Goal: Information Seeking & Learning: Understand process/instructions

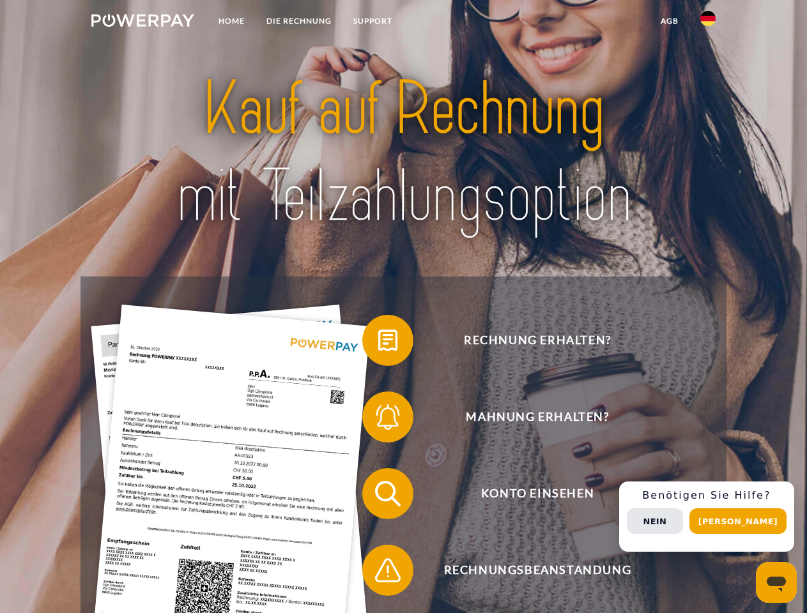
click at [142, 22] on img at bounding box center [142, 20] width 103 height 13
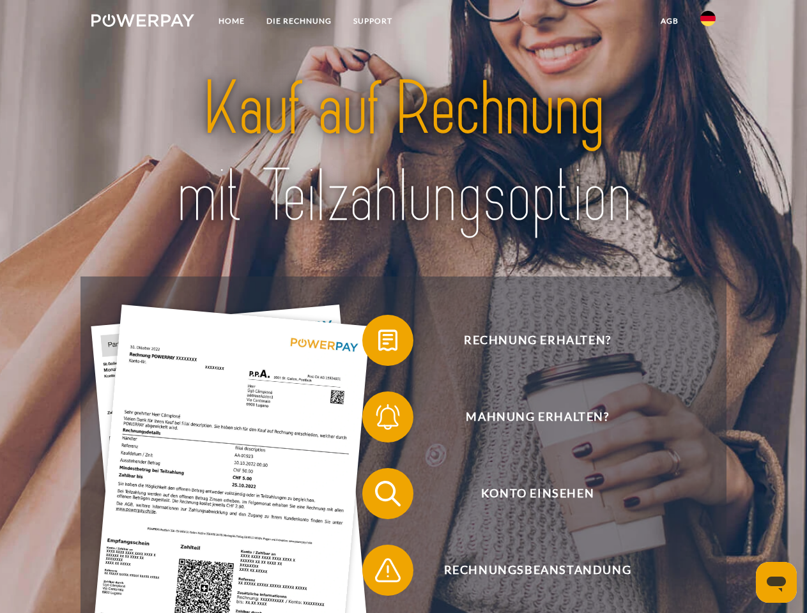
click at [708, 22] on img at bounding box center [707, 18] width 15 height 15
click at [669, 21] on link "agb" at bounding box center [670, 21] width 40 height 23
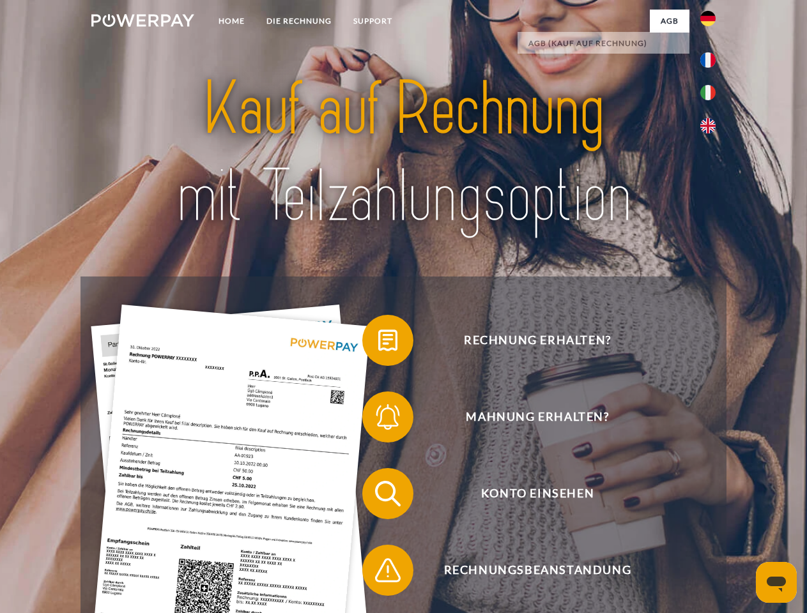
click at [378, 343] on span at bounding box center [369, 341] width 64 height 64
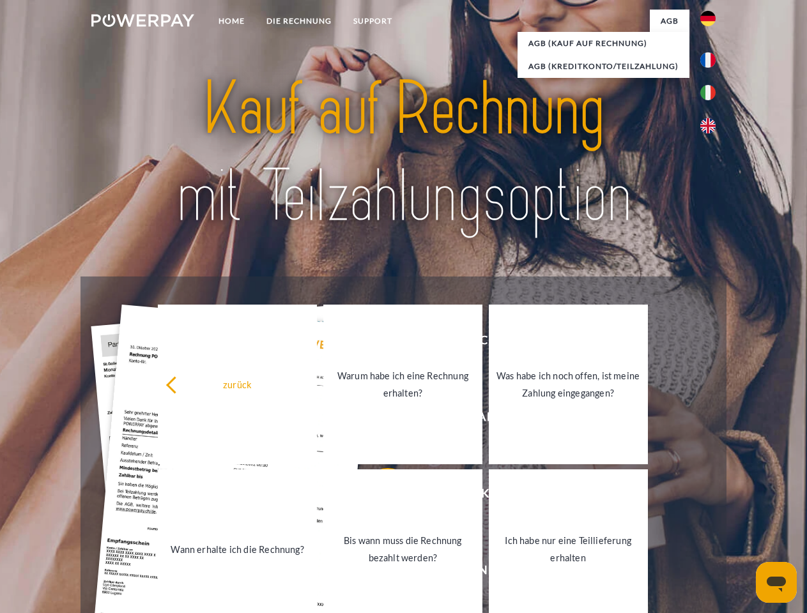
click at [378, 420] on link "Warum habe ich eine Rechnung erhalten?" at bounding box center [402, 385] width 159 height 160
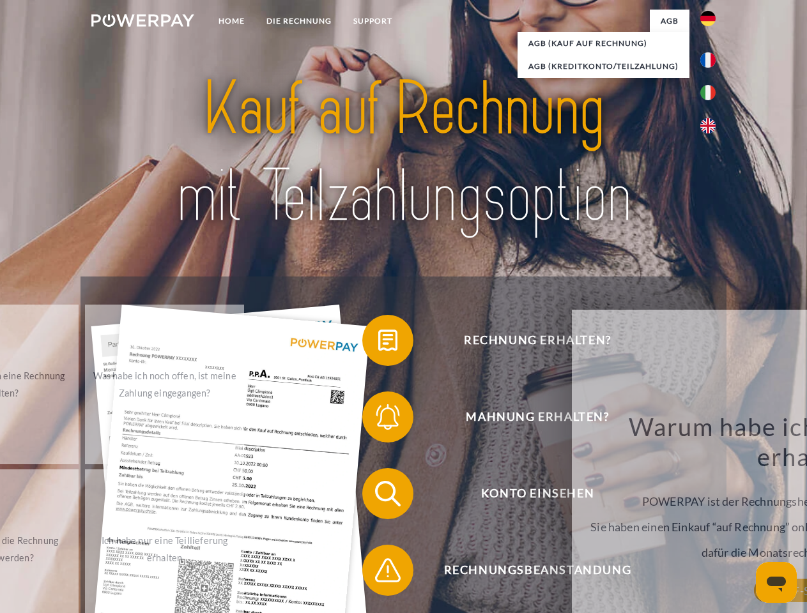
click at [378, 496] on div "Rechnung erhalten? Mahnung erhalten? Konto einsehen" at bounding box center [402, 532] width 645 height 511
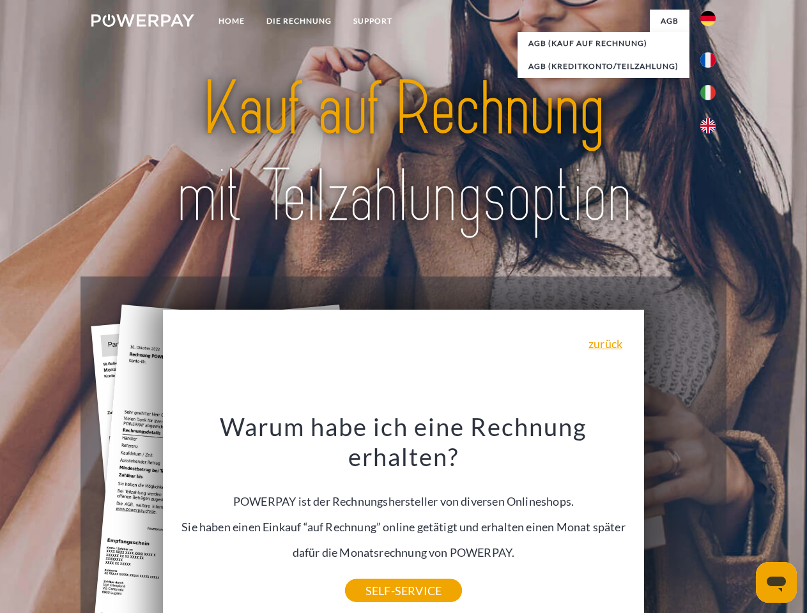
click at [378, 573] on div "Warum habe ich eine Rechnung erhalten? POWERPAY ist der Rechnungshersteller von…" at bounding box center [404, 501] width 466 height 180
click at [711, 517] on div "Rechnung erhalten? Mahnung erhalten? Konto einsehen" at bounding box center [402, 532] width 645 height 511
click at [680, 519] on span "Konto einsehen" at bounding box center [537, 493] width 313 height 51
click at [742, 521] on header "Home DIE RECHNUNG SUPPORT" at bounding box center [403, 441] width 807 height 882
